Goal: Information Seeking & Learning: Learn about a topic

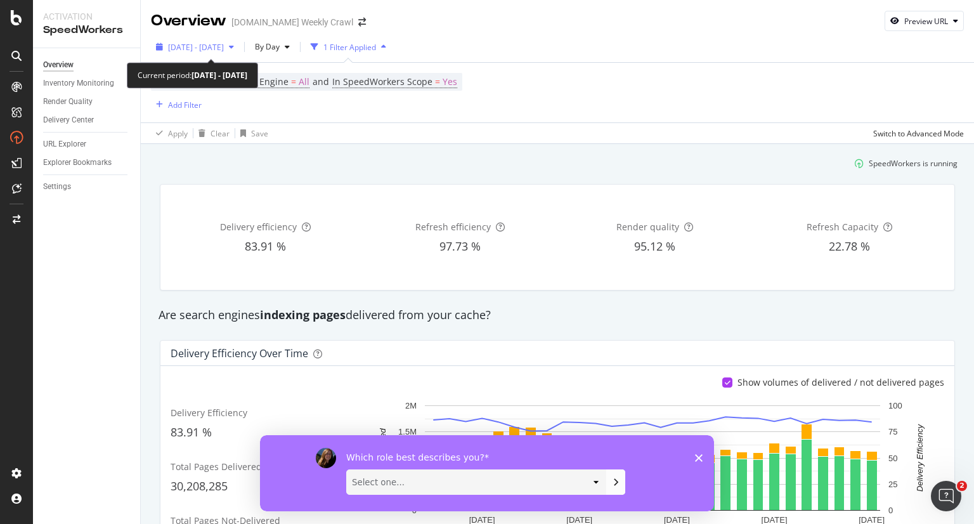
click at [239, 49] on div "button" at bounding box center [231, 47] width 15 height 8
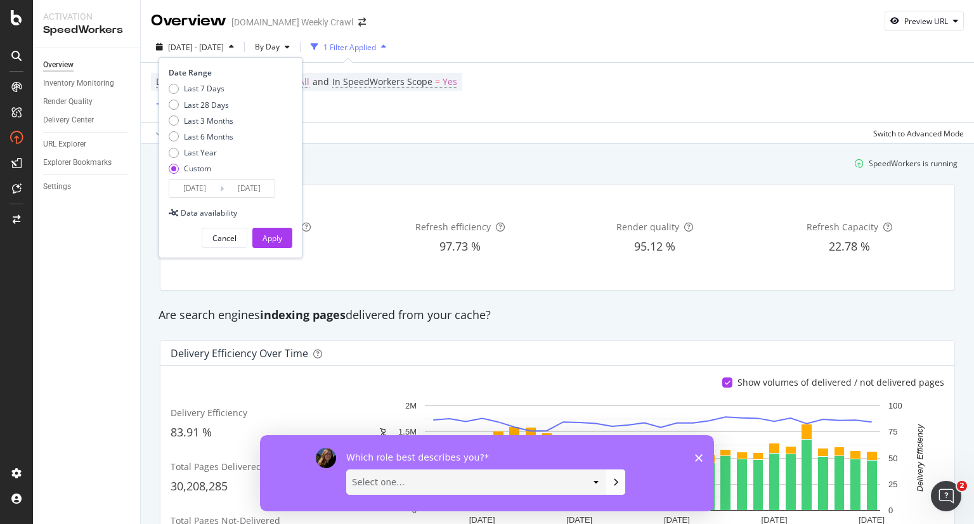
click at [431, 117] on div "Device = All and Search Engine = All and In SpeedWorkers Scope = Yes Add Filter" at bounding box center [557, 93] width 813 height 60
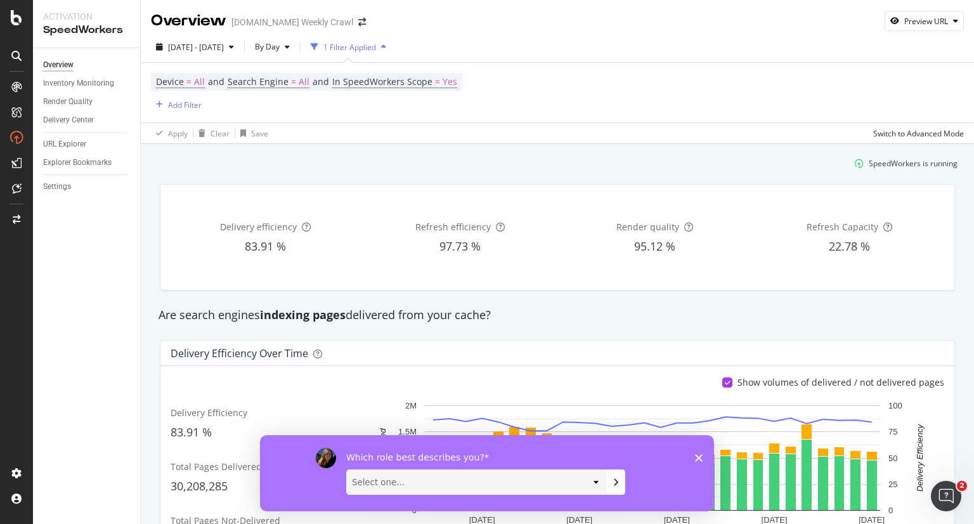
click at [10, 29] on div at bounding box center [16, 262] width 33 height 524
click at [18, 21] on icon at bounding box center [16, 17] width 11 height 15
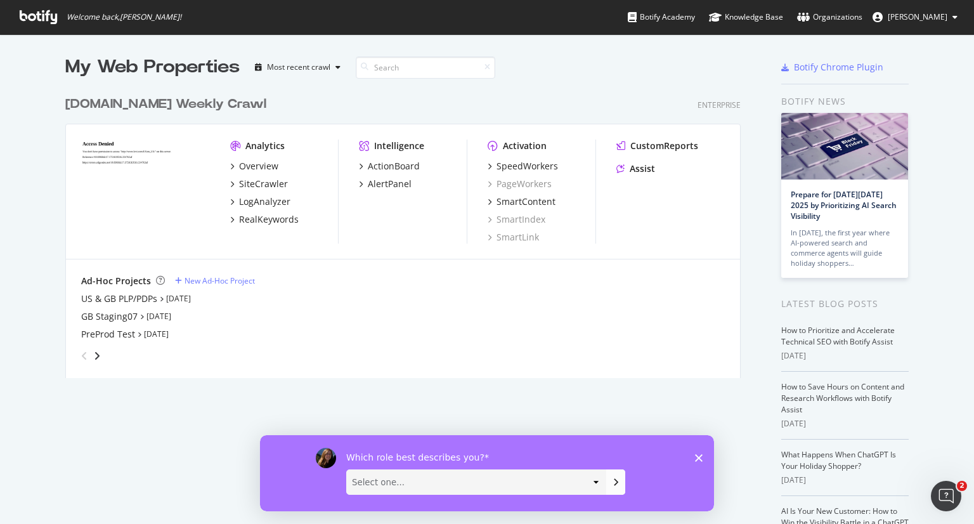
scroll to position [513, 954]
click at [391, 169] on div "ActionBoard" at bounding box center [394, 166] width 52 height 13
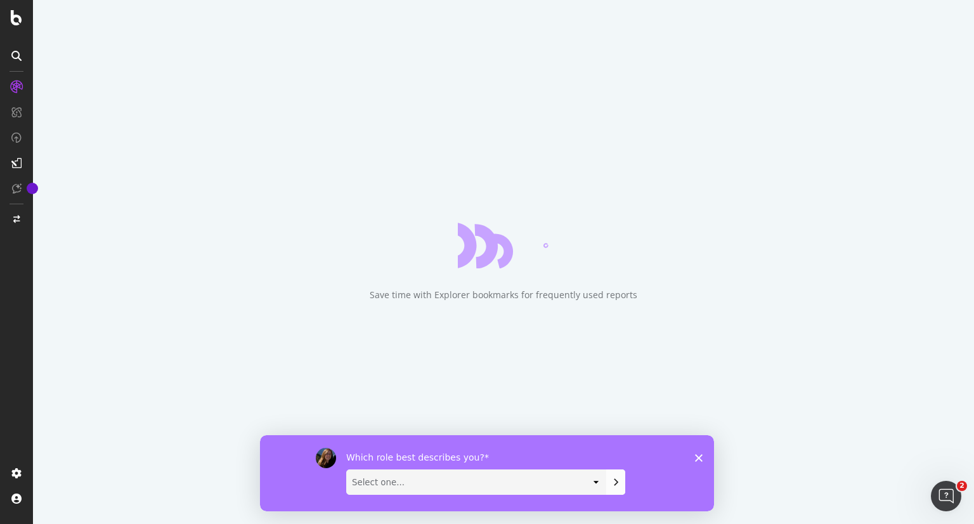
click at [698, 459] on icon "Close survey" at bounding box center [699, 457] width 8 height 8
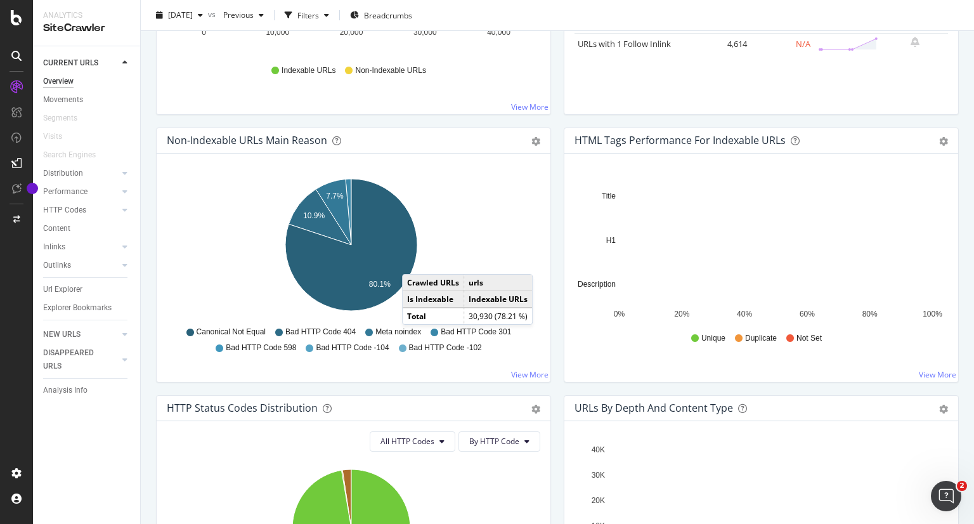
scroll to position [331, 0]
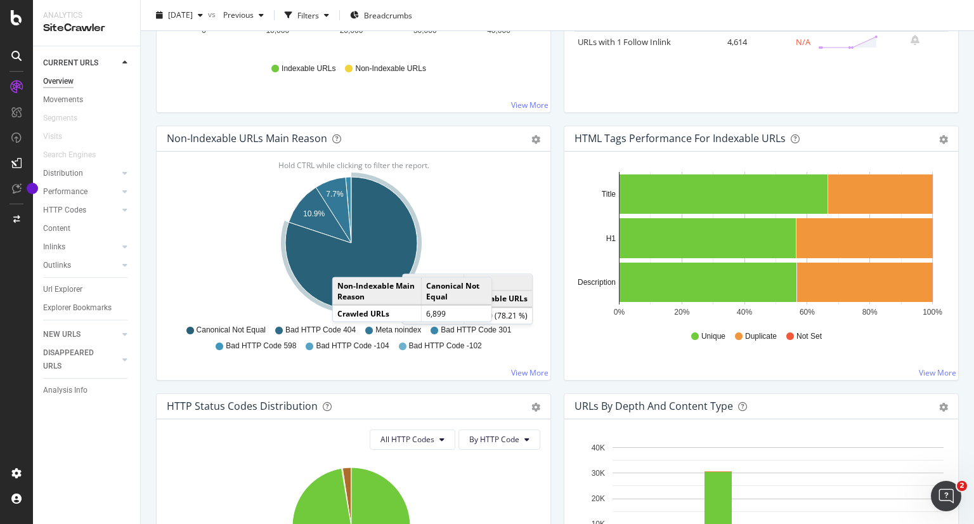
click at [345, 263] on icon "A chart." at bounding box center [351, 243] width 132 height 132
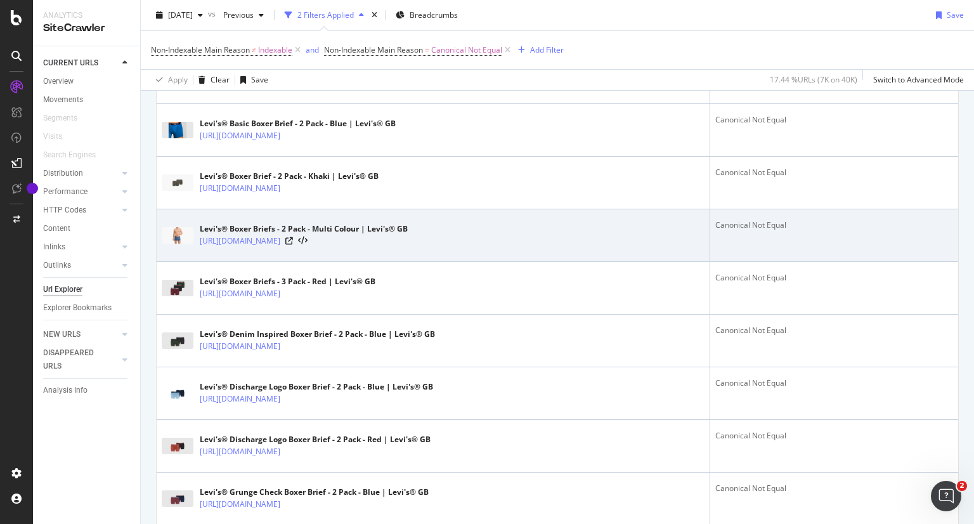
scroll to position [694, 0]
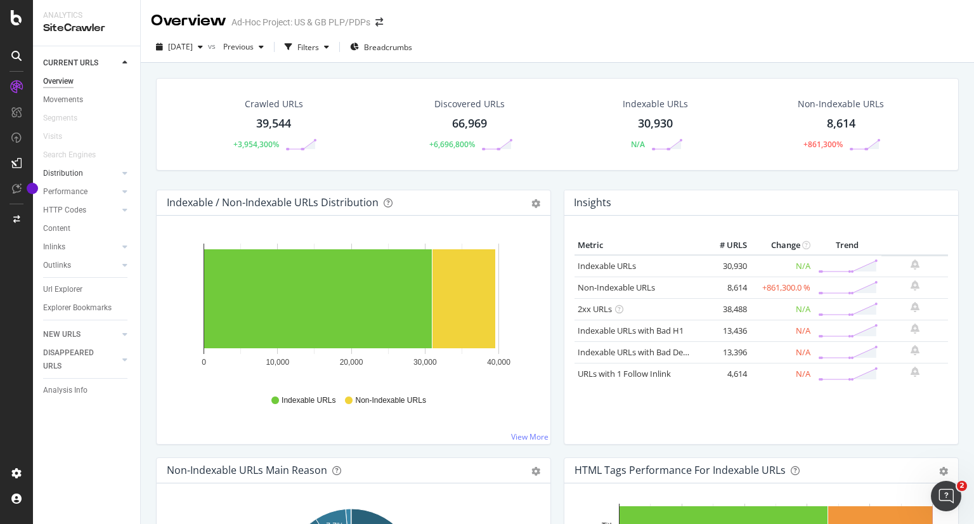
click at [84, 174] on link "Distribution" at bounding box center [80, 173] width 75 height 13
